Goal: Find specific page/section: Find specific page/section

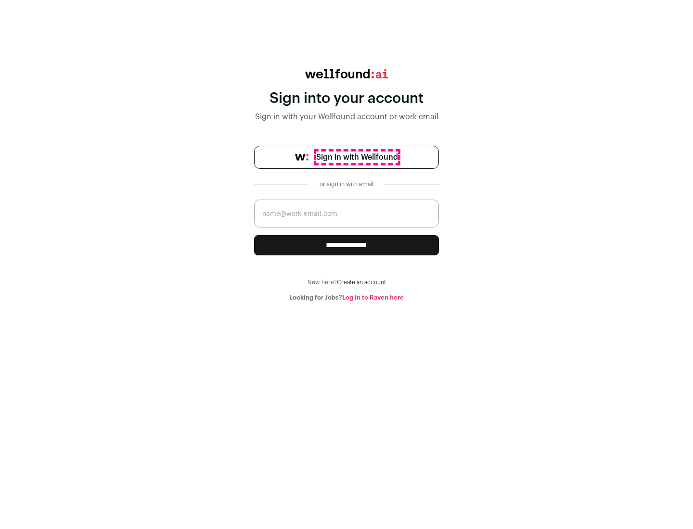
click at [357, 157] on span "Sign in with Wellfound" at bounding box center [357, 158] width 82 height 12
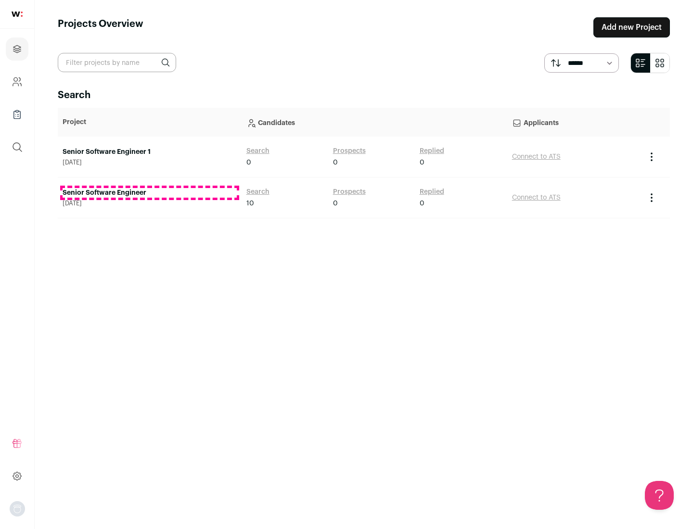
click at [149, 193] on link "Senior Software Engineer" at bounding box center [150, 193] width 174 height 10
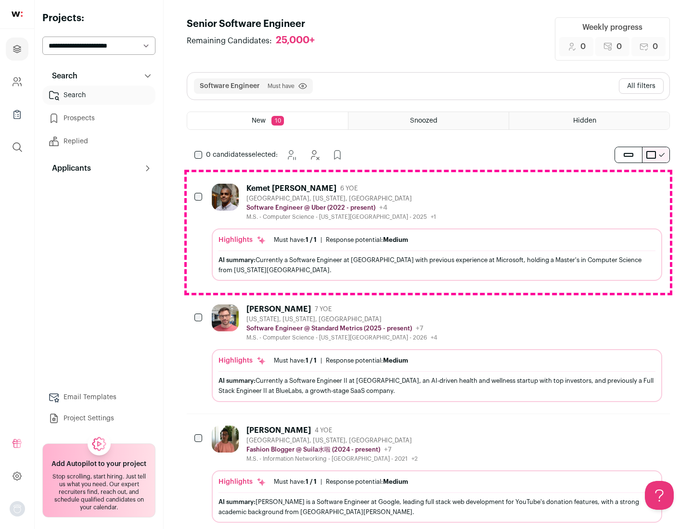
click at [428, 232] on div "Highlights Must have: 1 / 1 How many must haves have been fulfilled? | Response…" at bounding box center [437, 255] width 450 height 52
